Goal: Information Seeking & Learning: Check status

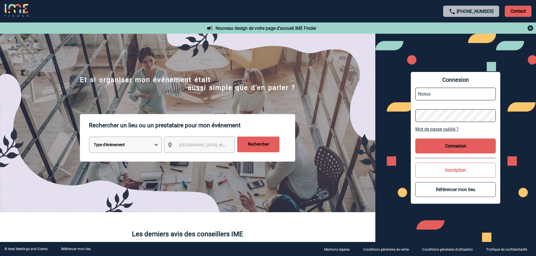
click at [433, 100] on input "fbolus" at bounding box center [456, 94] width 81 height 13
type input "vboeringer@ime-groupe.com"
click at [448, 142] on button "Connexion" at bounding box center [456, 146] width 81 height 15
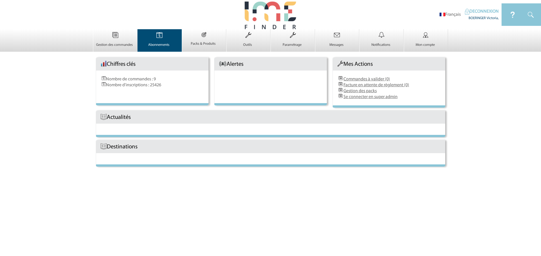
click at [145, 41] on td "Abonnements 0" at bounding box center [159, 40] width 44 height 23
click at [157, 39] on img at bounding box center [159, 35] width 23 height 12
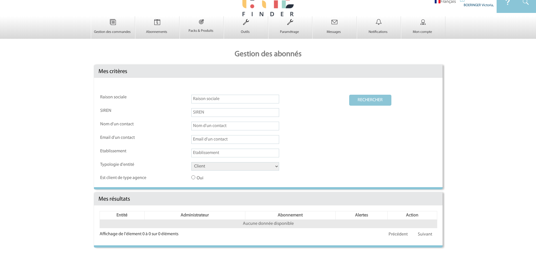
scroll to position [14, 0]
click at [229, 167] on select "Client Fournisseur Agence Promoteur Genius Backoffice" at bounding box center [235, 166] width 88 height 8
select select "AGENCE"
click at [191, 162] on select "Client Fournisseur Agence Promoteur Genius Backoffice" at bounding box center [235, 166] width 88 height 8
click at [378, 100] on button "RECHERCHER" at bounding box center [370, 100] width 42 height 11
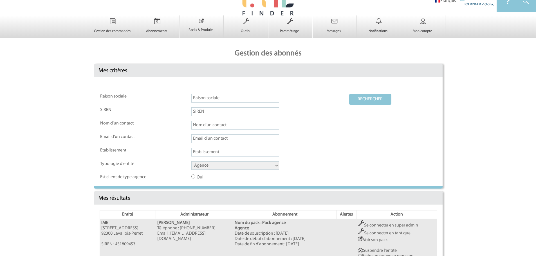
click at [394, 226] on link "Se connecter en super admin" at bounding box center [388, 226] width 60 height 5
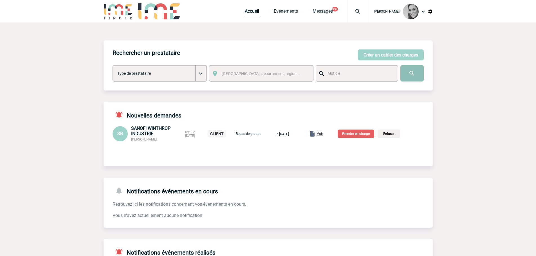
click at [412, 73] on input "image" at bounding box center [412, 73] width 23 height 16
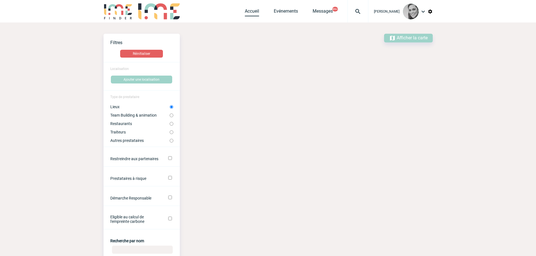
click at [255, 12] on link "Accueil" at bounding box center [252, 12] width 14 height 8
click at [283, 11] on link "Evénements" at bounding box center [286, 12] width 24 height 8
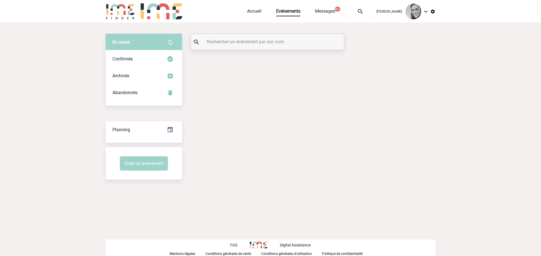
click at [222, 37] on div at bounding box center [267, 42] width 153 height 16
click at [221, 38] on input "text" at bounding box center [267, 42] width 125 height 8
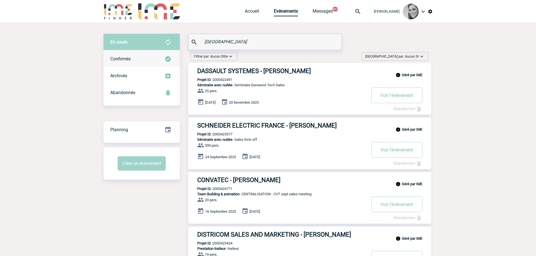
click at [122, 61] on span "Confirmés" at bounding box center [120, 58] width 20 height 5
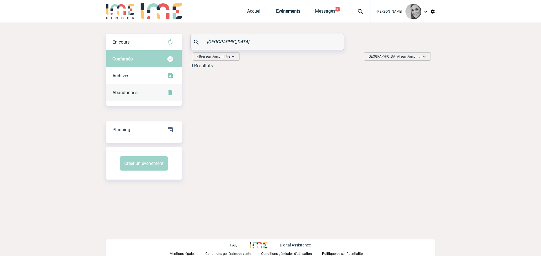
click at [127, 92] on span "Abandonnés" at bounding box center [124, 92] width 25 height 5
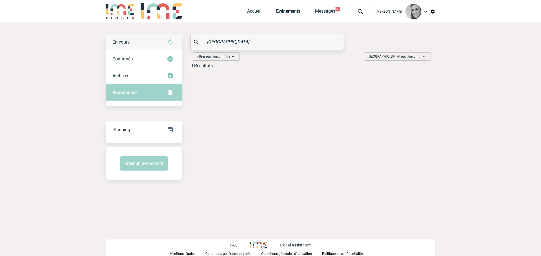
click at [127, 41] on span "En cours" at bounding box center [120, 41] width 17 height 5
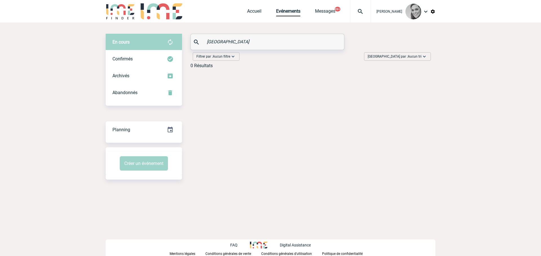
click at [235, 44] on input "SALEM" at bounding box center [267, 42] width 125 height 8
drag, startPoint x: 213, startPoint y: 41, endPoint x: 191, endPoint y: 41, distance: 22.0
click at [191, 41] on div "SALEM" at bounding box center [267, 42] width 153 height 16
type input "UGAP"
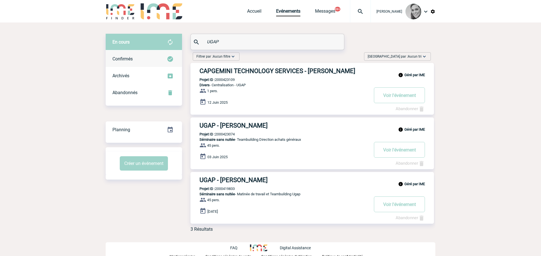
click at [120, 53] on div "Confirmés" at bounding box center [144, 59] width 76 height 17
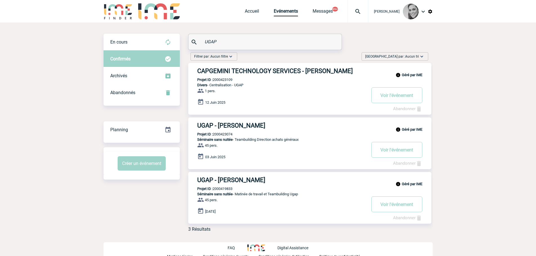
scroll to position [2, 0]
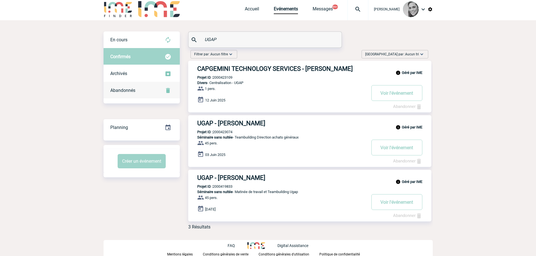
click at [125, 91] on span "Abandonnés" at bounding box center [122, 90] width 25 height 5
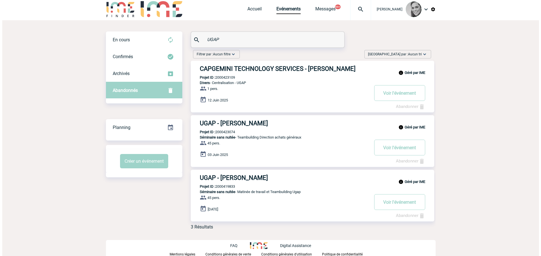
scroll to position [0, 0]
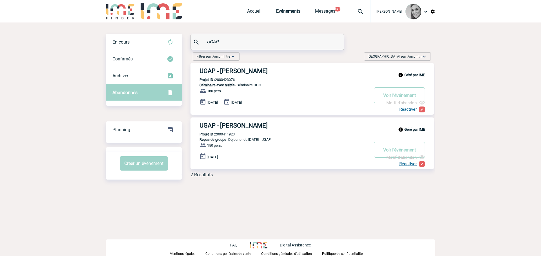
click at [220, 71] on h3 "UGAP - [PERSON_NAME]" at bounding box center [283, 71] width 169 height 7
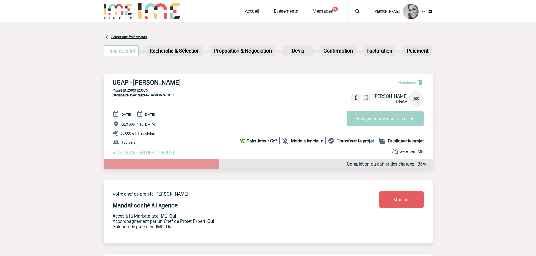
drag, startPoint x: 292, startPoint y: 9, endPoint x: 289, endPoint y: 10, distance: 3.1
click at [292, 9] on link "Evénements" at bounding box center [286, 12] width 24 height 8
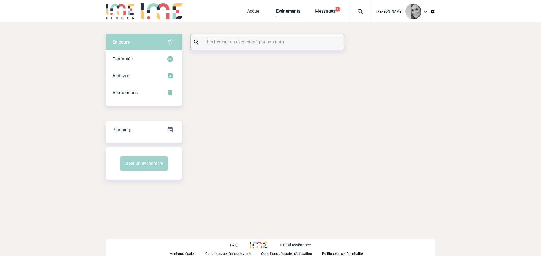
click at [211, 45] on input "text" at bounding box center [267, 42] width 125 height 8
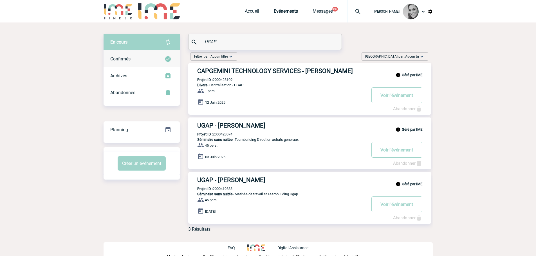
click at [132, 59] on div "Confirmés" at bounding box center [142, 59] width 76 height 17
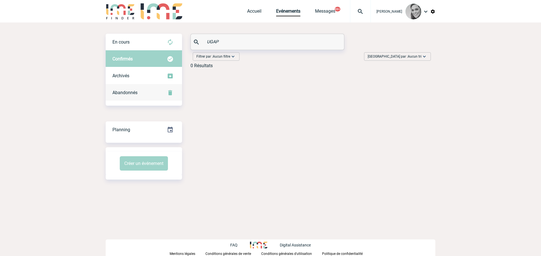
click at [124, 90] on span "Abandonnés" at bounding box center [124, 92] width 25 height 5
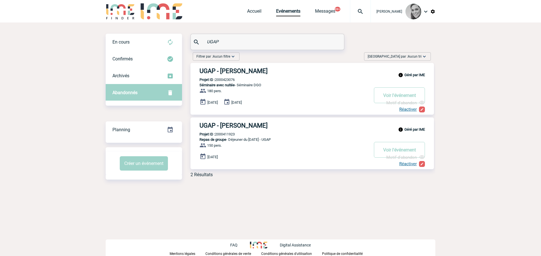
click at [230, 40] on input "UGAP" at bounding box center [267, 42] width 125 height 8
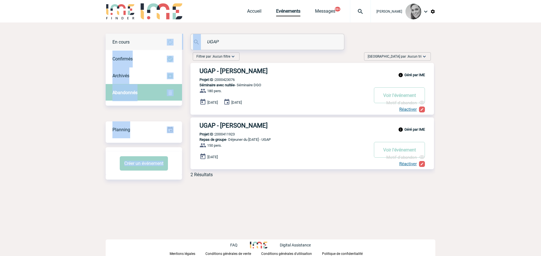
drag, startPoint x: 253, startPoint y: 37, endPoint x: 151, endPoint y: 39, distance: 102.5
click at [151, 39] on div "En cours En cours Confirmés Archivés Abandonnés En cours Confirmés Archivés Aba…" at bounding box center [270, 108] width 329 height 148
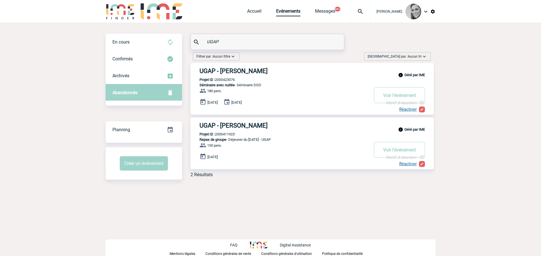
click at [247, 38] on input "UGAP" at bounding box center [267, 42] width 125 height 8
drag, startPoint x: 230, startPoint y: 42, endPoint x: 205, endPoint y: 42, distance: 25.6
click at [205, 42] on input "UGAP" at bounding box center [267, 42] width 125 height 8
click at [228, 41] on input "UGAP" at bounding box center [267, 42] width 125 height 8
drag, startPoint x: 224, startPoint y: 41, endPoint x: 201, endPoint y: 41, distance: 22.5
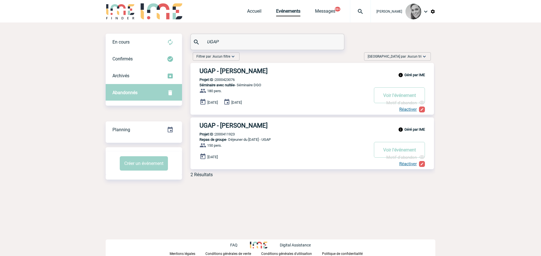
click at [201, 41] on div "UGAP" at bounding box center [267, 42] width 153 height 16
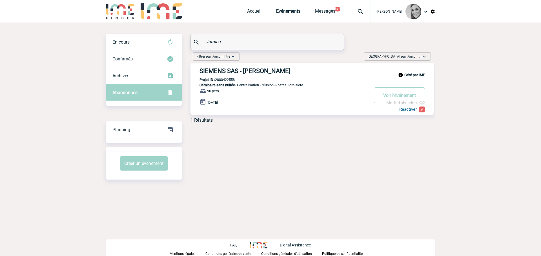
type input "tardieu"
click at [238, 68] on h3 "SIEMENS SAS - Isabelle TARDIEU" at bounding box center [283, 71] width 169 height 7
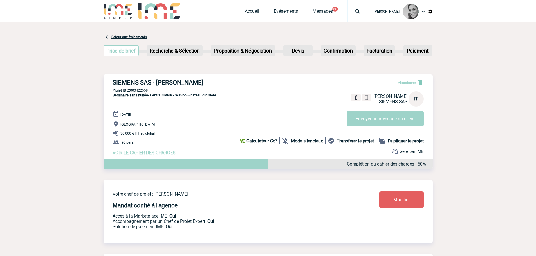
click at [287, 9] on link "Evénements" at bounding box center [286, 12] width 24 height 8
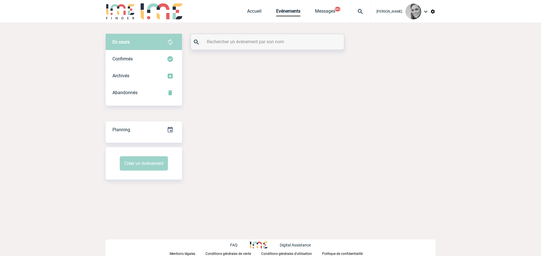
click at [248, 45] on input "text" at bounding box center [267, 42] width 125 height 8
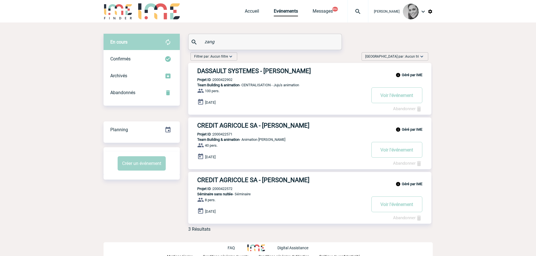
click at [179, 41] on div "En cours En cours Confirmés Archivés Abandonnés En cours Confirmés Archivés Aba…" at bounding box center [268, 135] width 329 height 203
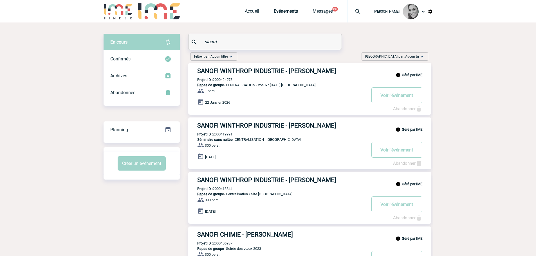
type input "sicard"
click at [233, 68] on h3 "SANOFI WINTHROP INDUSTRIE - Nathalie SICARD" at bounding box center [281, 71] width 169 height 7
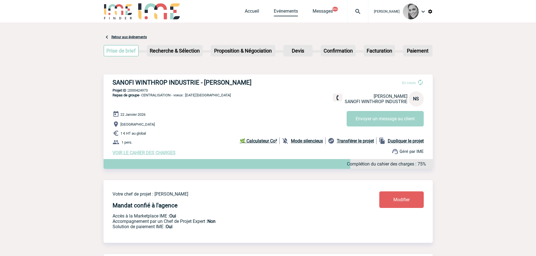
click at [285, 9] on link "Evénements" at bounding box center [286, 12] width 24 height 8
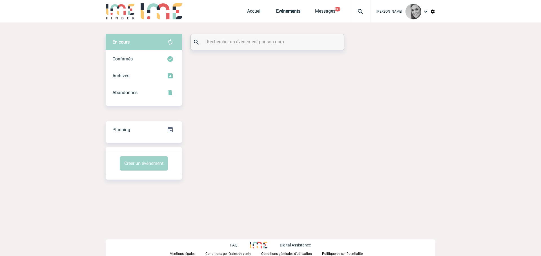
click at [238, 43] on input "text" at bounding box center [267, 42] width 125 height 8
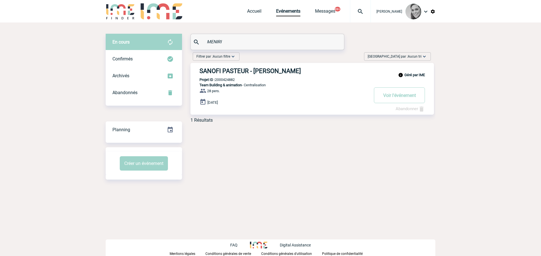
type input "MENIRI"
click at [224, 70] on h3 "SANOFI PASTEUR - Eleana MENIRI" at bounding box center [283, 71] width 169 height 7
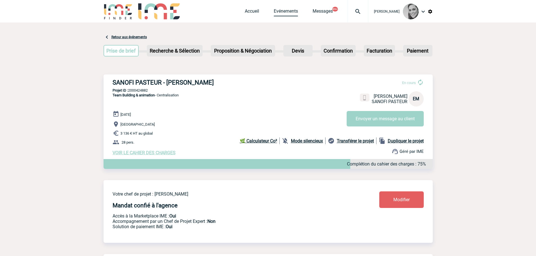
click at [277, 11] on link "Evénements" at bounding box center [286, 12] width 24 height 8
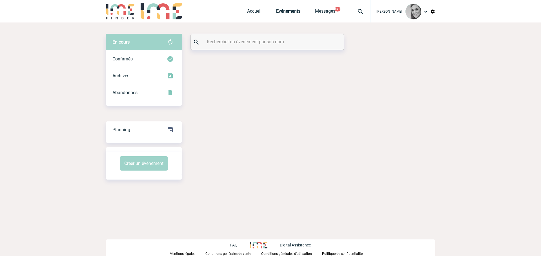
click at [237, 41] on input "text" at bounding box center [267, 42] width 125 height 8
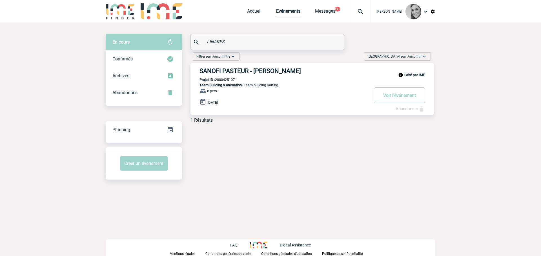
type input "LINARES"
click at [266, 68] on h3 "SANOFI PASTEUR - [PERSON_NAME]" at bounding box center [283, 71] width 169 height 7
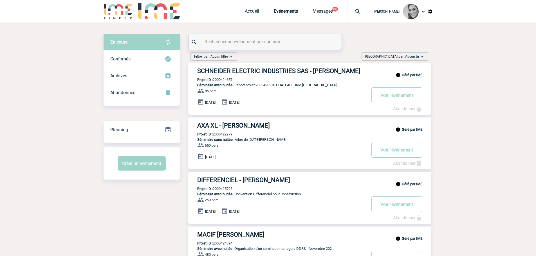
click at [226, 41] on input "text" at bounding box center [265, 42] width 125 height 8
type input "LINARES"
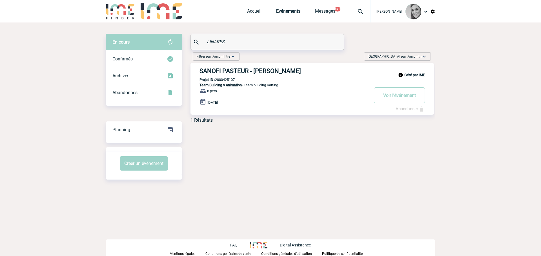
click at [237, 72] on h3 "SANOFI PASTEUR - Sergio LINARES FERNANDEZ" at bounding box center [283, 71] width 169 height 7
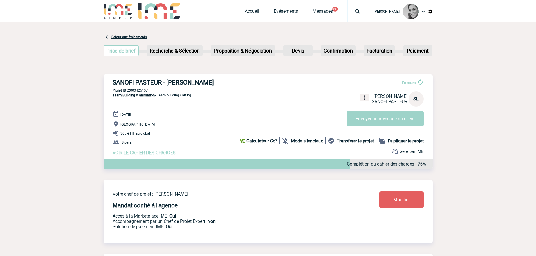
click at [252, 12] on link "Accueil" at bounding box center [252, 12] width 14 height 8
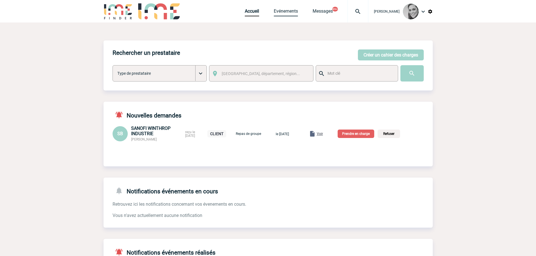
click at [276, 15] on link "Evénements" at bounding box center [286, 12] width 24 height 8
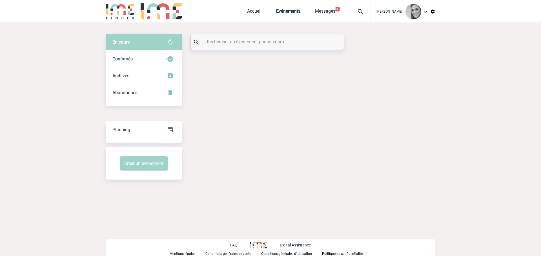
click at [233, 46] on div at bounding box center [267, 42] width 153 height 16
click at [233, 41] on input "text" at bounding box center [267, 42] width 125 height 8
type input "BAUSTIER"
click at [133, 60] on span "Confirmés" at bounding box center [122, 58] width 20 height 5
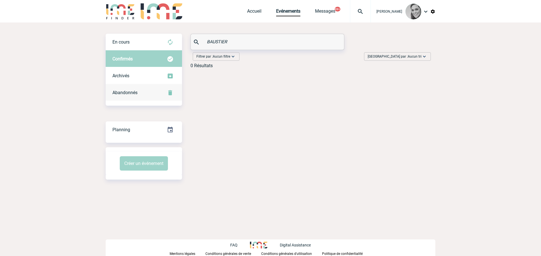
click at [128, 92] on span "Abandonnés" at bounding box center [124, 92] width 25 height 5
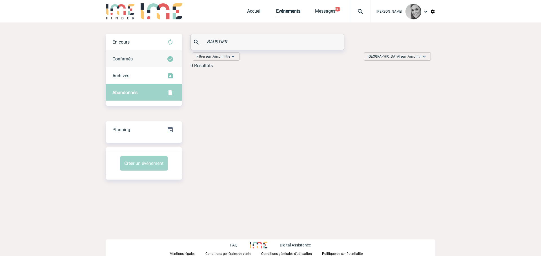
click at [128, 56] on div "Confirmés" at bounding box center [144, 59] width 76 height 17
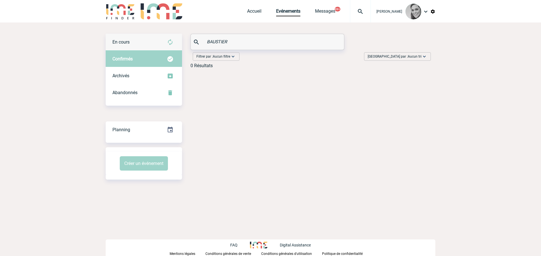
click at [128, 40] on span "En cours" at bounding box center [120, 41] width 17 height 5
